Goal: Task Accomplishment & Management: Manage account settings

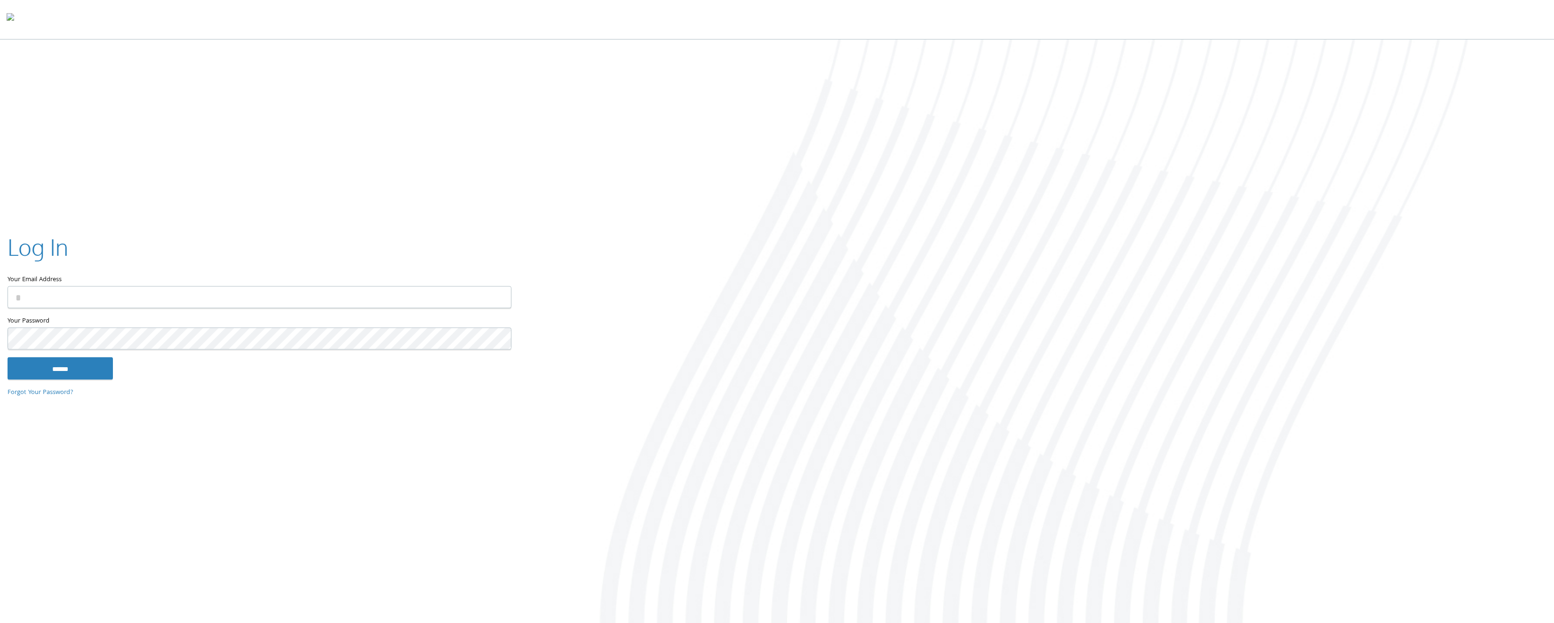
type input "**********"
click at [96, 372] on input "******" at bounding box center [60, 368] width 105 height 23
type input "**********"
